Goal: Find specific page/section: Find specific page/section

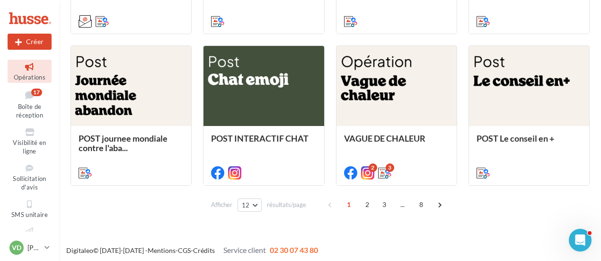
scroll to position [523, 0]
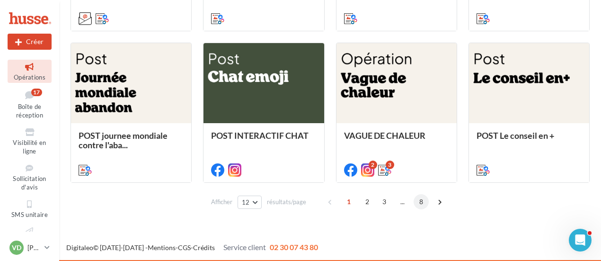
click at [419, 199] on span "8" at bounding box center [420, 201] width 15 height 15
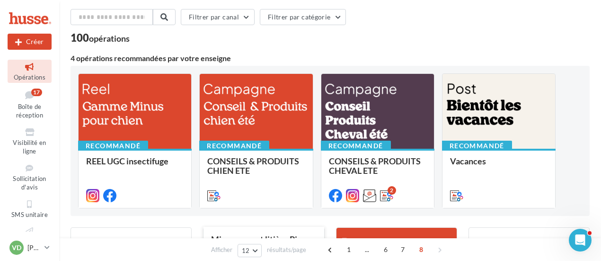
scroll to position [0, 0]
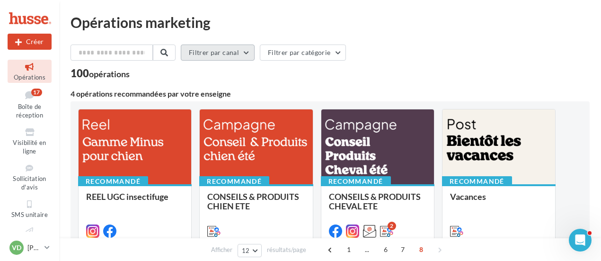
click at [212, 56] on button "Filtrer par canal" at bounding box center [218, 52] width 74 height 16
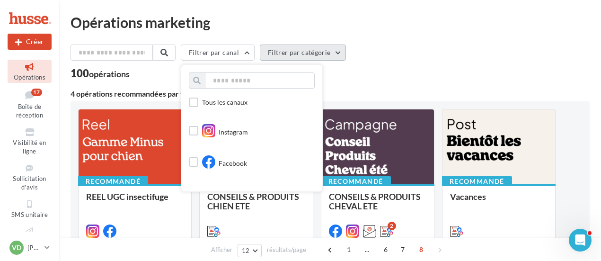
click at [289, 52] on button "Filtrer par catégorie" at bounding box center [303, 52] width 86 height 16
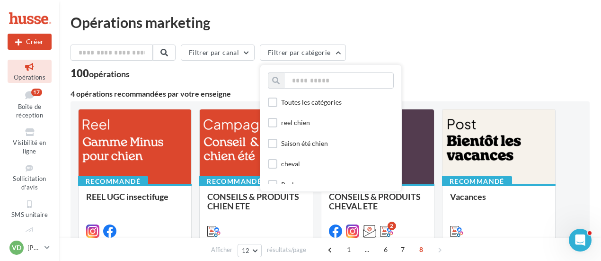
click at [272, 123] on div "Toutes les catégories reel chien Saison été chien cheval Reel Post produit Post…" at bounding box center [330, 143] width 141 height 95
click at [274, 123] on label at bounding box center [272, 122] width 9 height 9
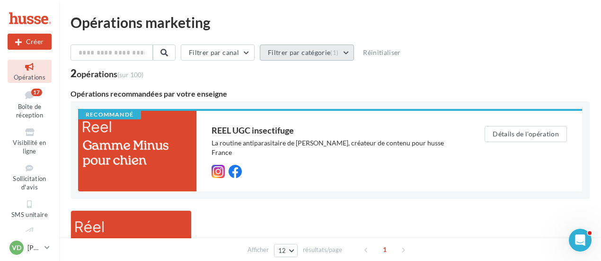
click at [310, 53] on button "Filtrer par catégorie (1)" at bounding box center [307, 52] width 94 height 16
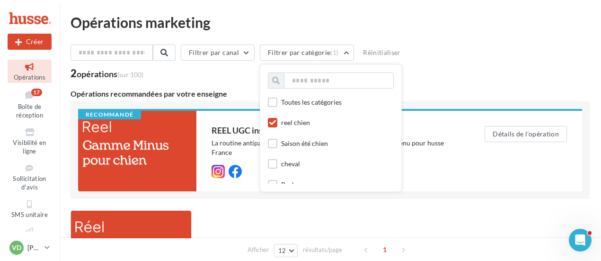
click at [276, 121] on icon at bounding box center [272, 122] width 7 height 7
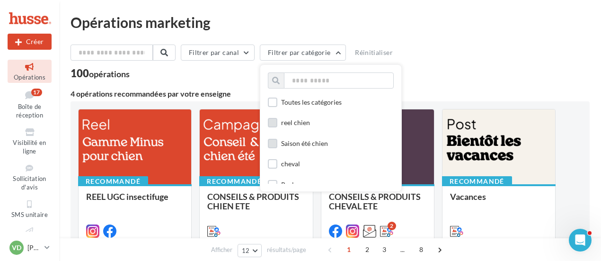
click at [275, 147] on label at bounding box center [272, 143] width 9 height 9
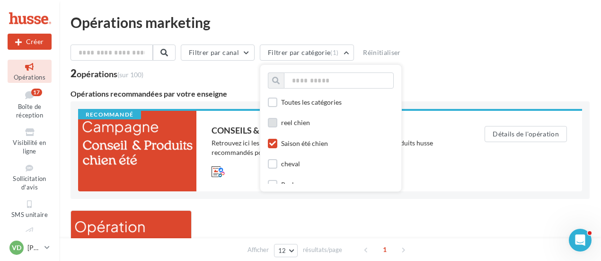
click at [277, 147] on label at bounding box center [272, 143] width 9 height 9
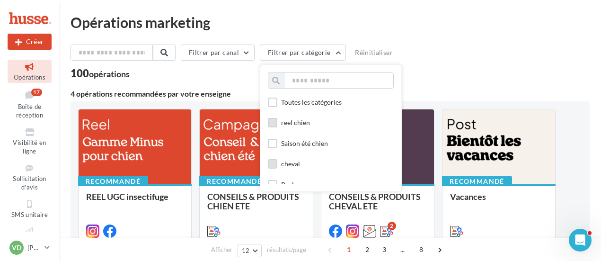
click at [277, 168] on div at bounding box center [272, 165] width 9 height 12
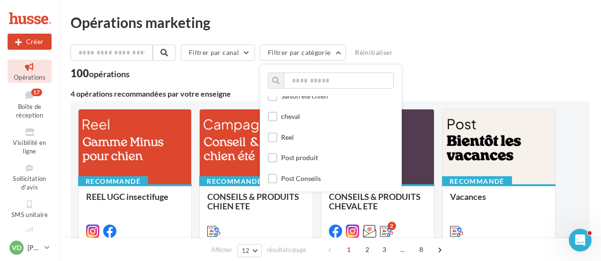
scroll to position [95, 0]
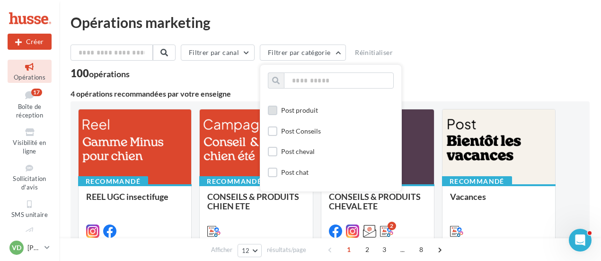
click at [276, 112] on label at bounding box center [272, 109] width 9 height 9
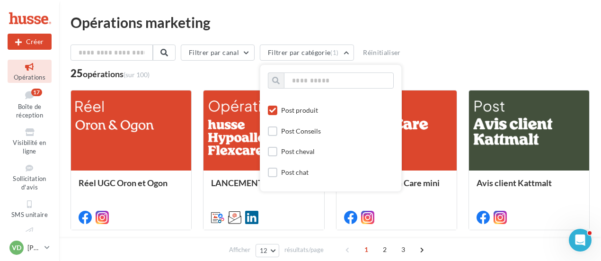
click at [276, 107] on label at bounding box center [272, 109] width 9 height 9
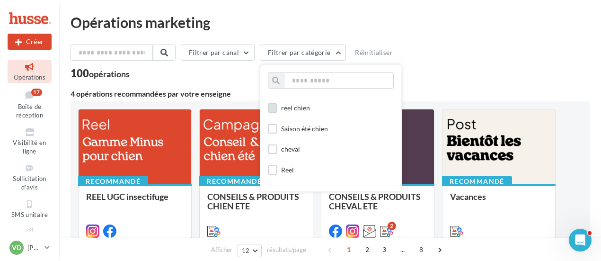
scroll to position [0, 0]
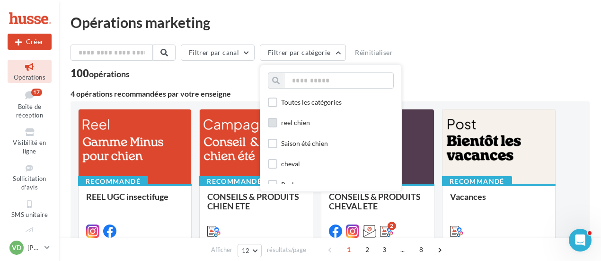
click at [425, 60] on div "Filtrer par canal Filtrer par catégorie Toutes les catégories reel chien Saison…" at bounding box center [329, 54] width 519 height 20
